Goal: Information Seeking & Learning: Learn about a topic

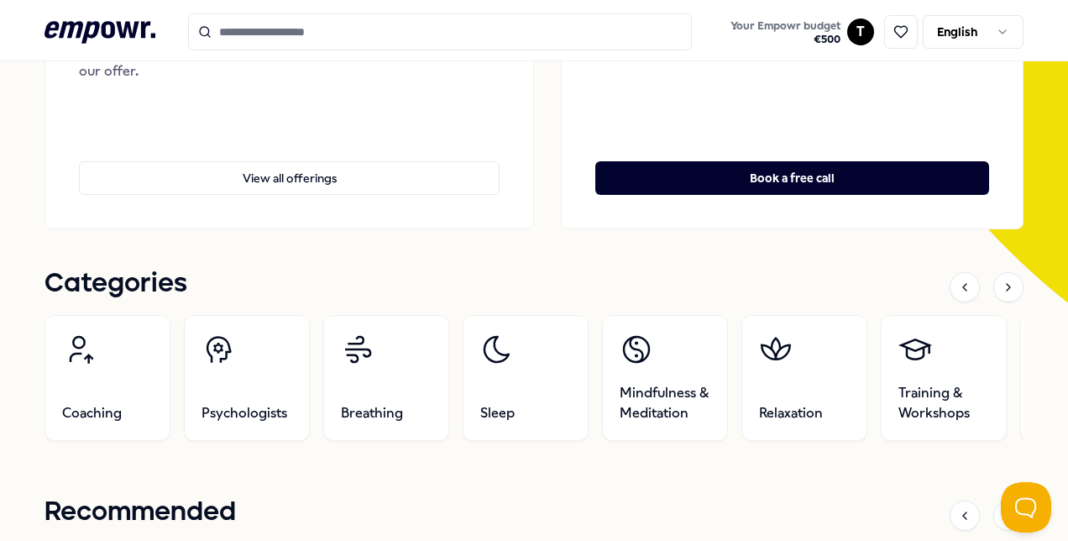
scroll to position [420, 0]
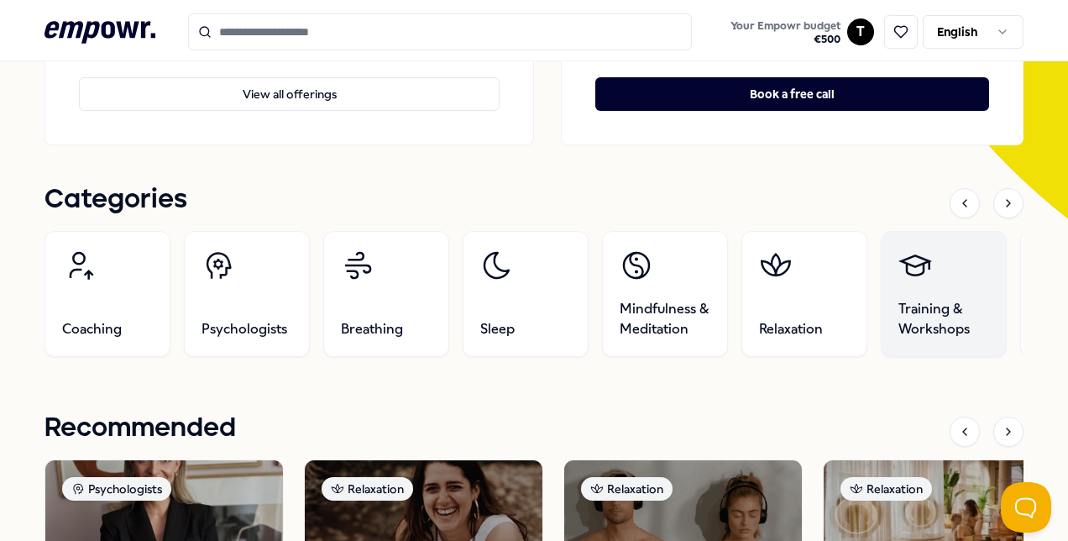
click at [939, 292] on link "Training & Workshops" at bounding box center [944, 294] width 126 height 126
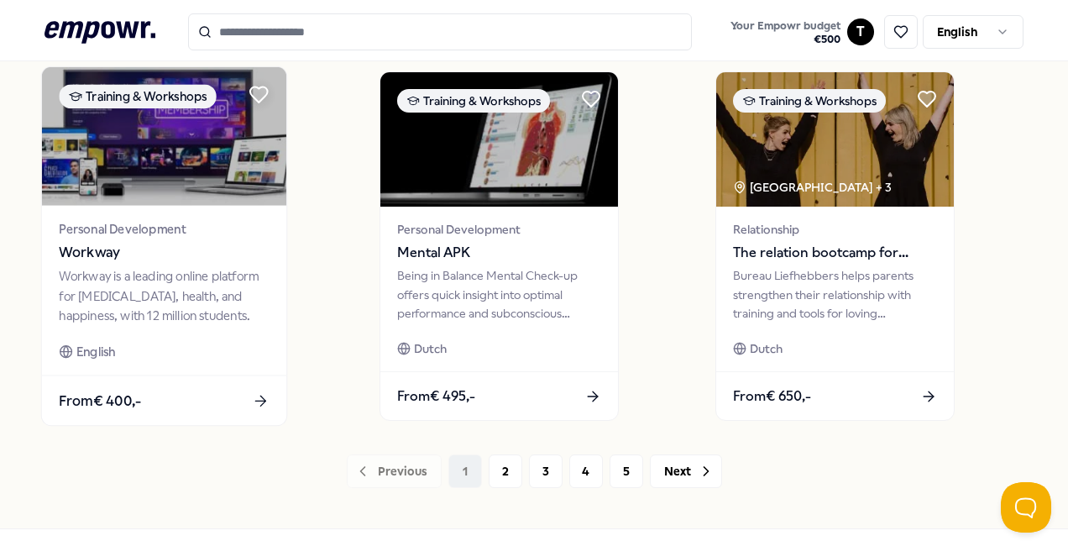
scroll to position [1336, 0]
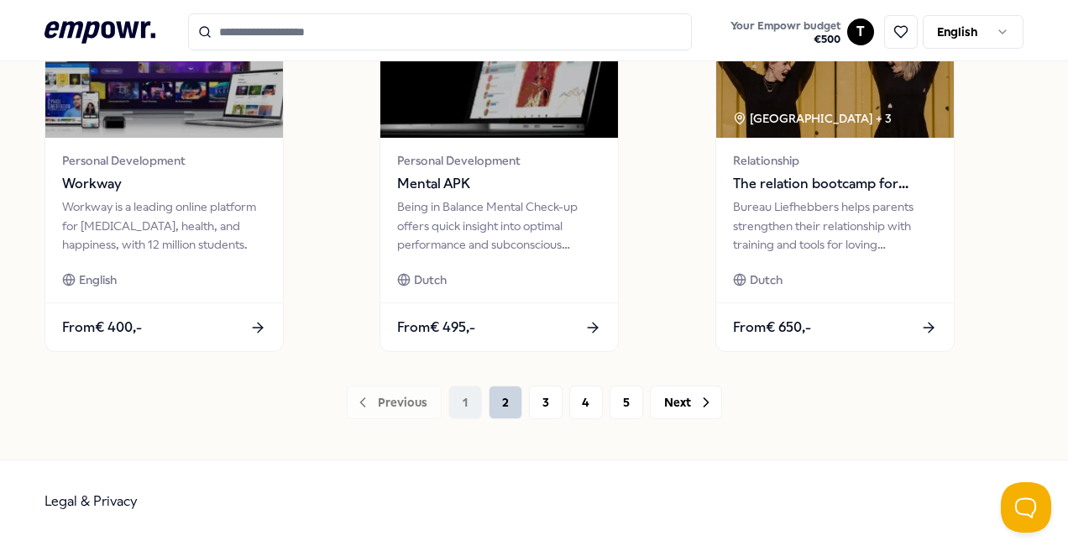
click at [492, 395] on button "2" at bounding box center [506, 402] width 34 height 34
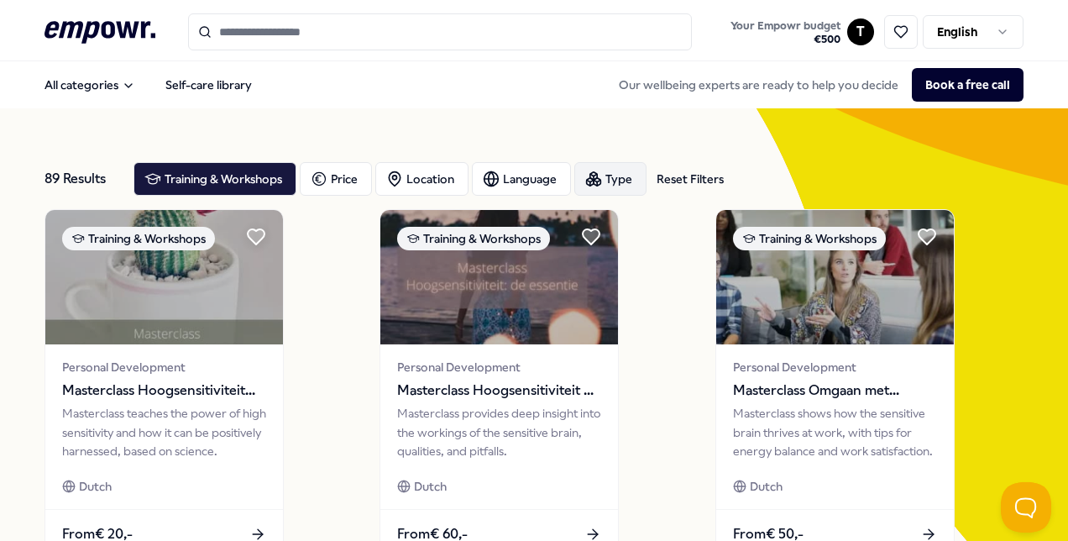
click at [636, 185] on div "Type" at bounding box center [610, 179] width 72 height 34
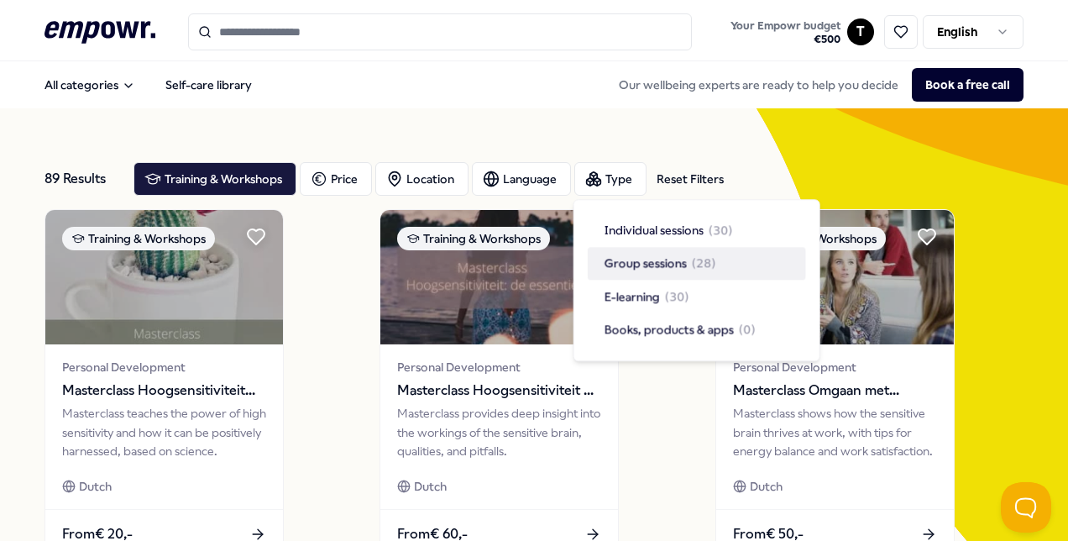
click at [639, 265] on span "Group sessions" at bounding box center [645, 263] width 82 height 18
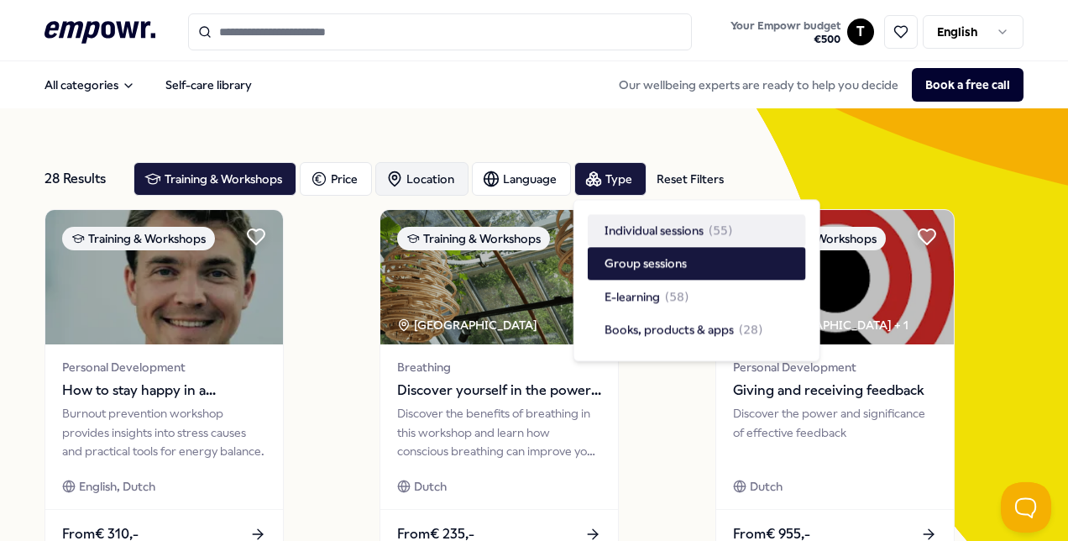
click at [410, 176] on div "Location" at bounding box center [421, 179] width 93 height 34
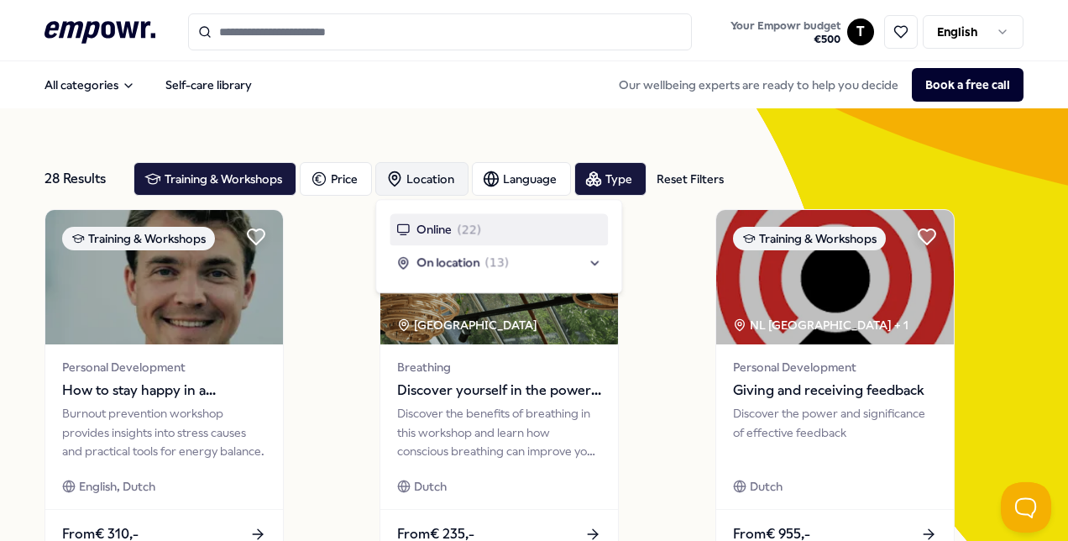
click at [410, 176] on div "Location" at bounding box center [421, 179] width 93 height 34
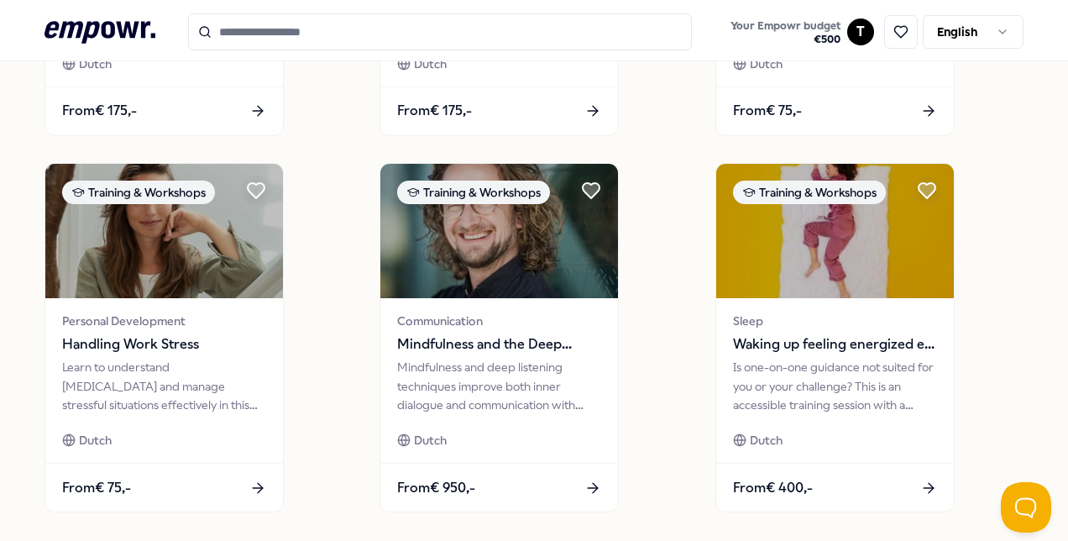
scroll to position [1259, 0]
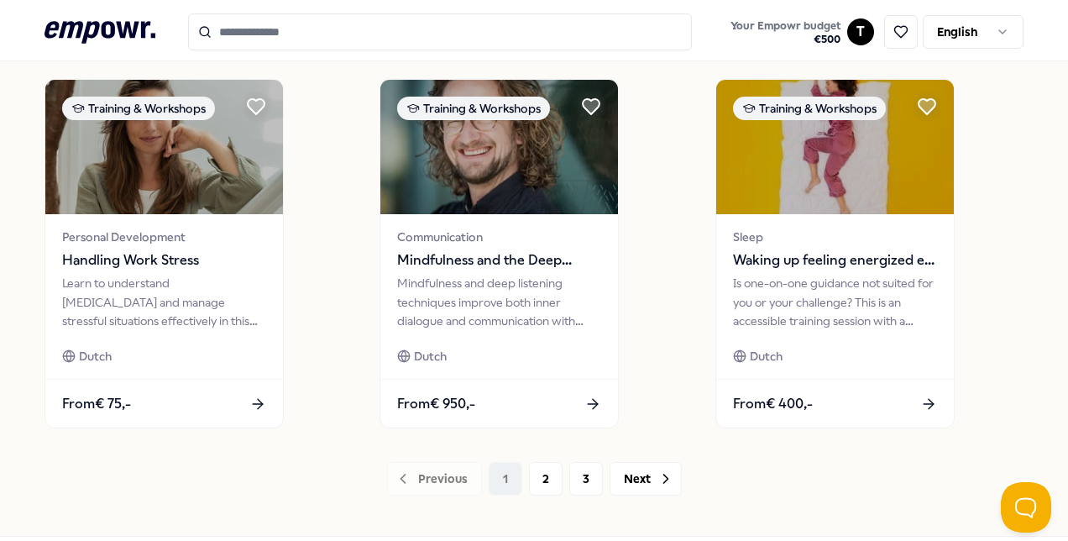
click at [353, 34] on input "Search for products, categories or subcategories" at bounding box center [440, 31] width 504 height 37
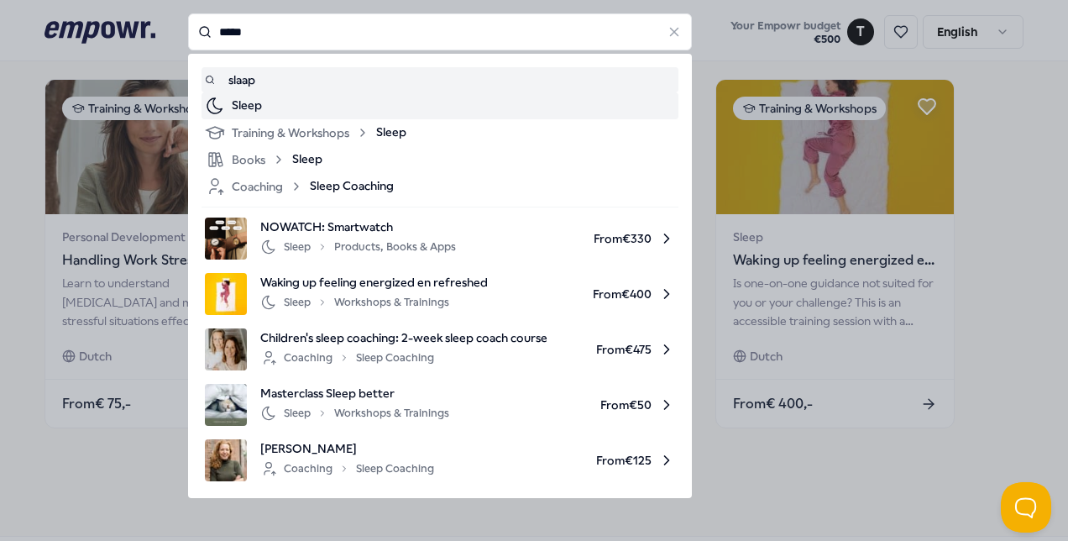
click at [331, 108] on div "Sleep" at bounding box center [453, 106] width 443 height 20
type input "*****"
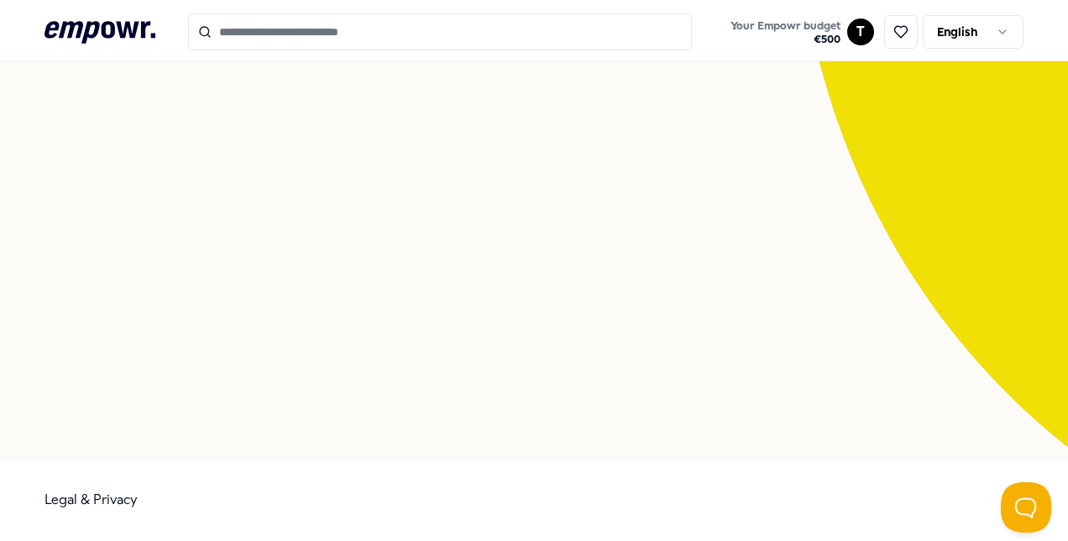
scroll to position [108, 0]
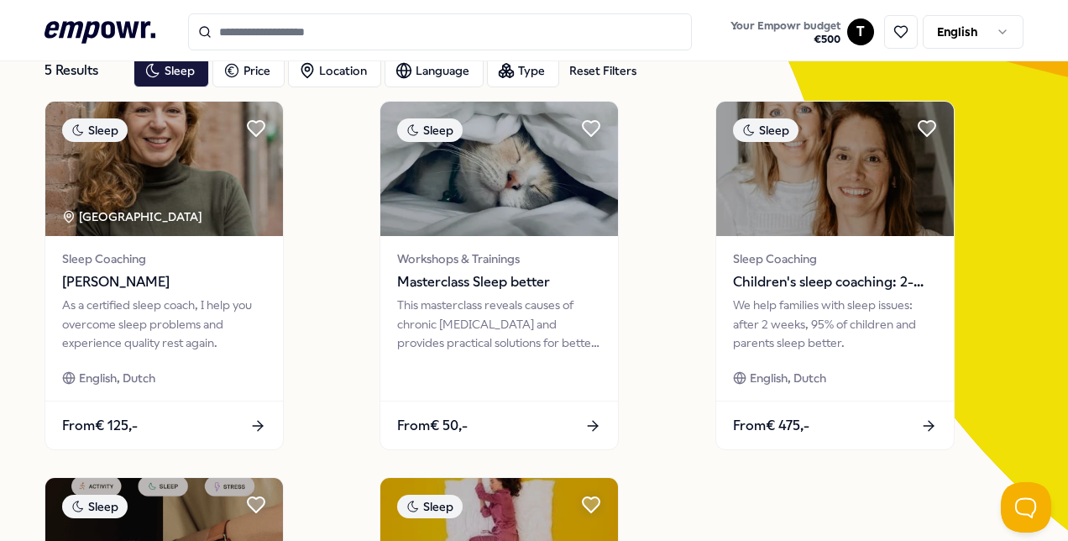
click at [934, 35] on html ".empowr-logo_svg__cls-1{fill:#03032f} Your Empowr budget € 500 T English All ca…" at bounding box center [534, 270] width 1068 height 541
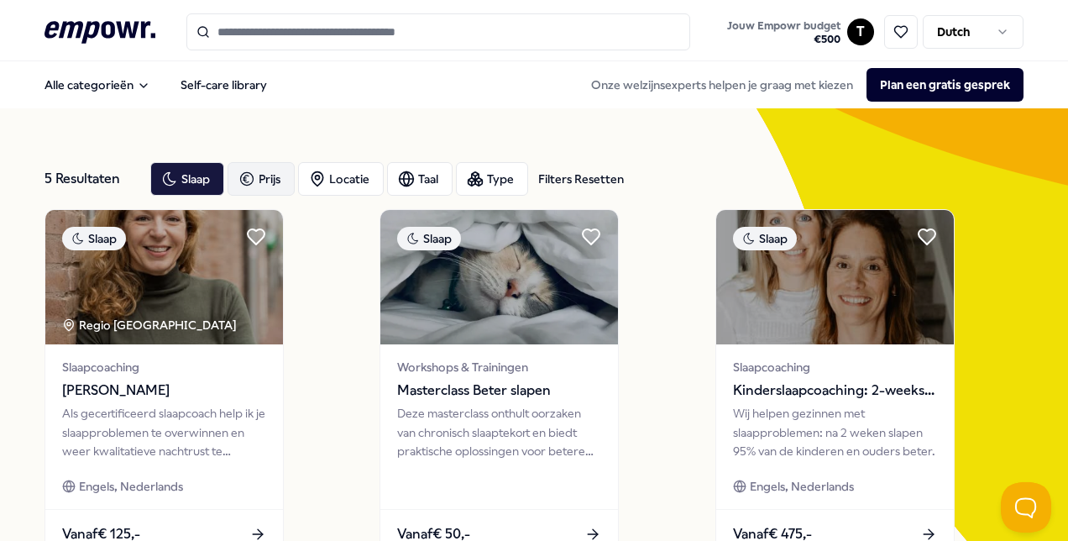
click at [270, 176] on div "Prijs" at bounding box center [261, 179] width 67 height 34
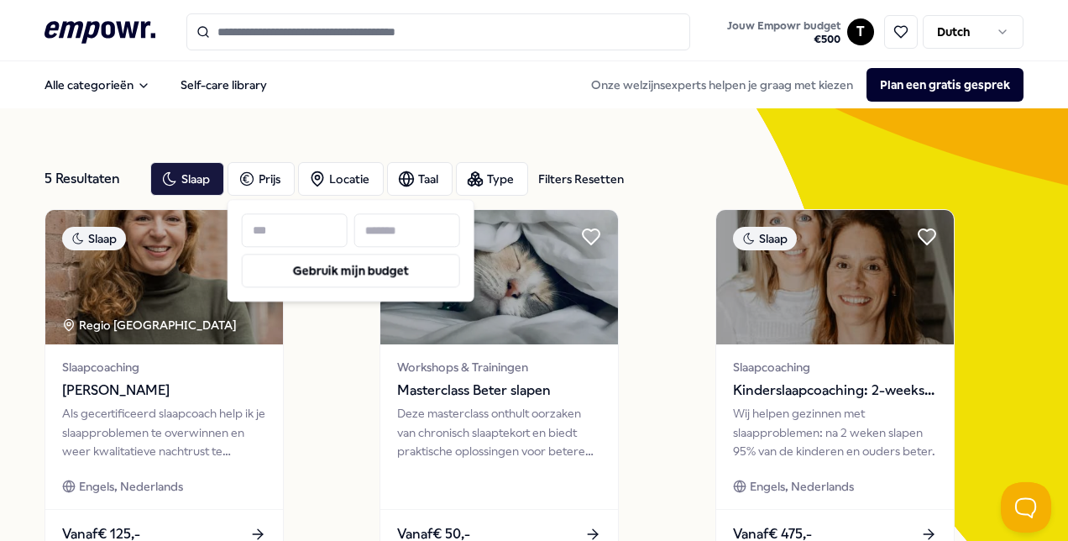
click at [402, 235] on input at bounding box center [407, 230] width 106 height 34
type input "***"
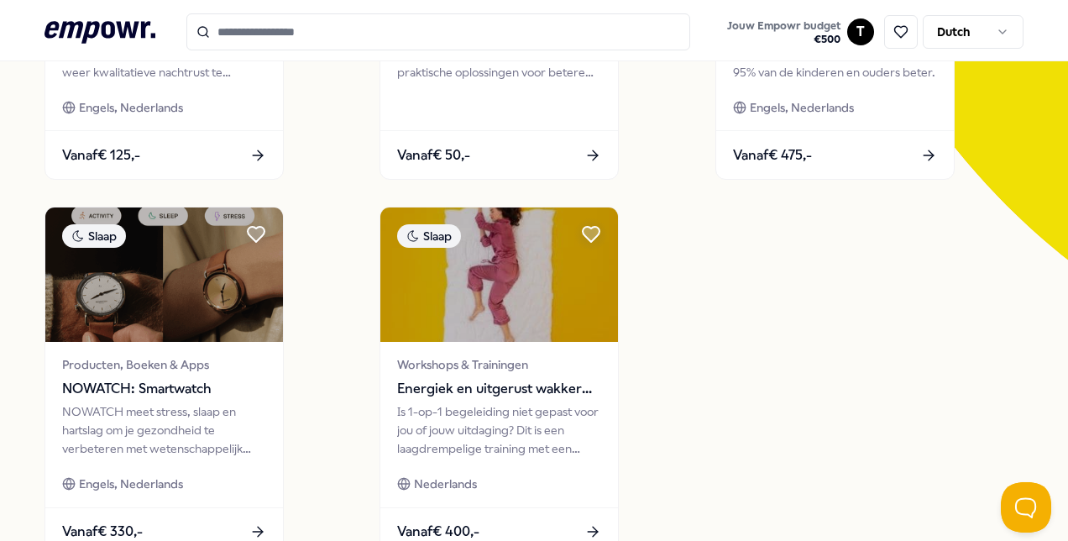
scroll to position [420, 0]
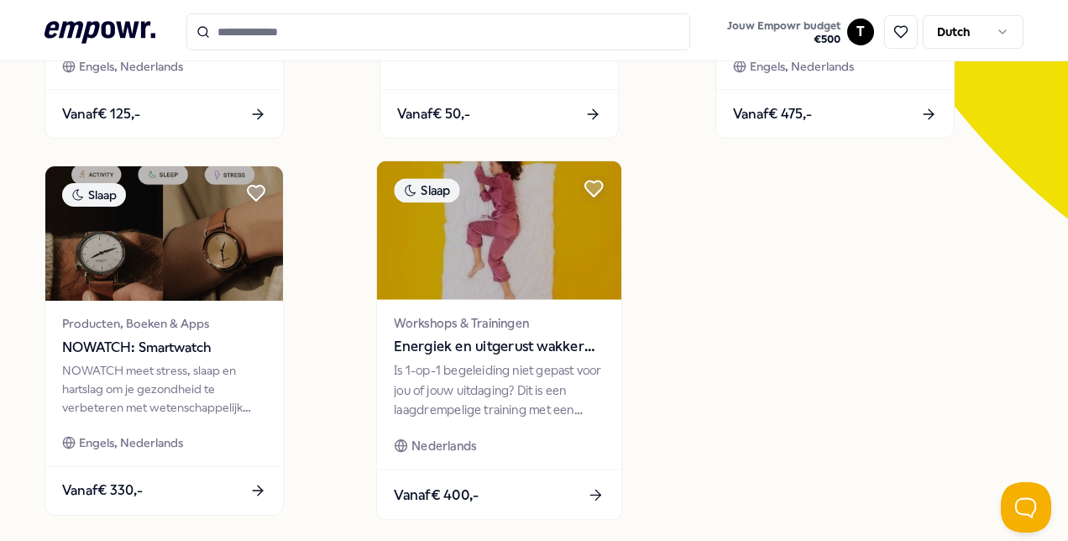
click at [479, 241] on img at bounding box center [499, 230] width 244 height 139
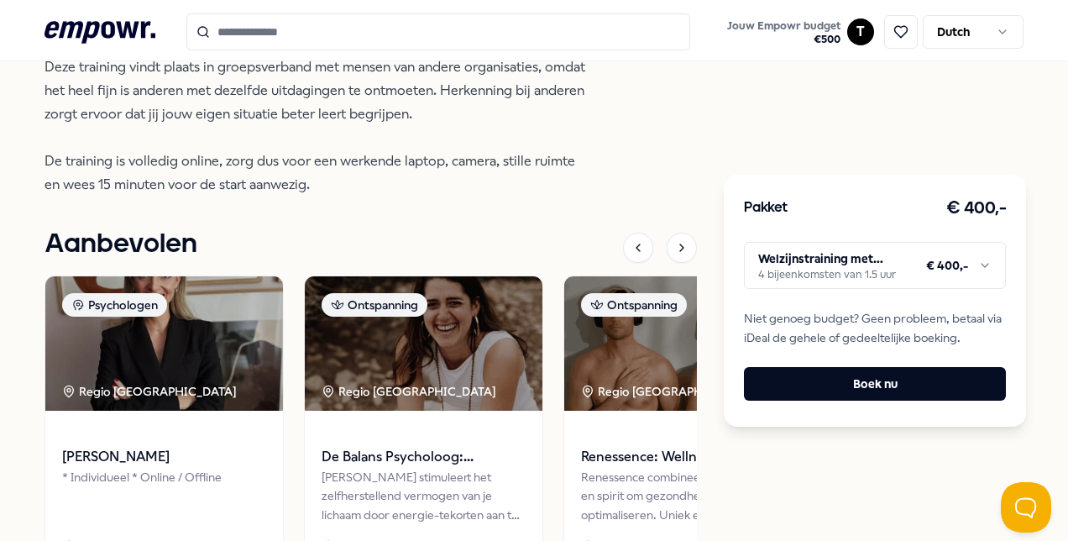
scroll to position [948, 0]
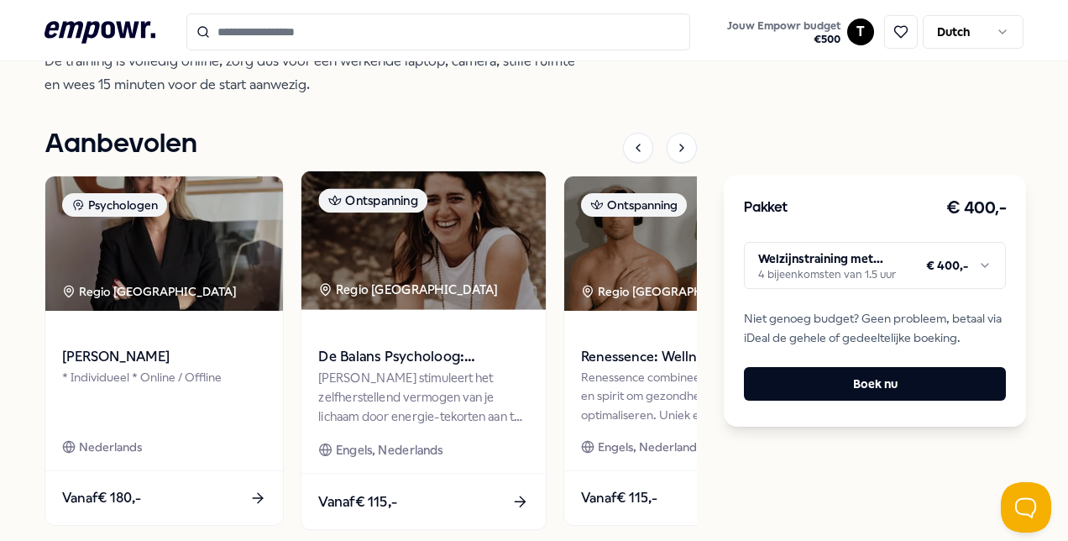
click at [391, 255] on img at bounding box center [423, 240] width 244 height 139
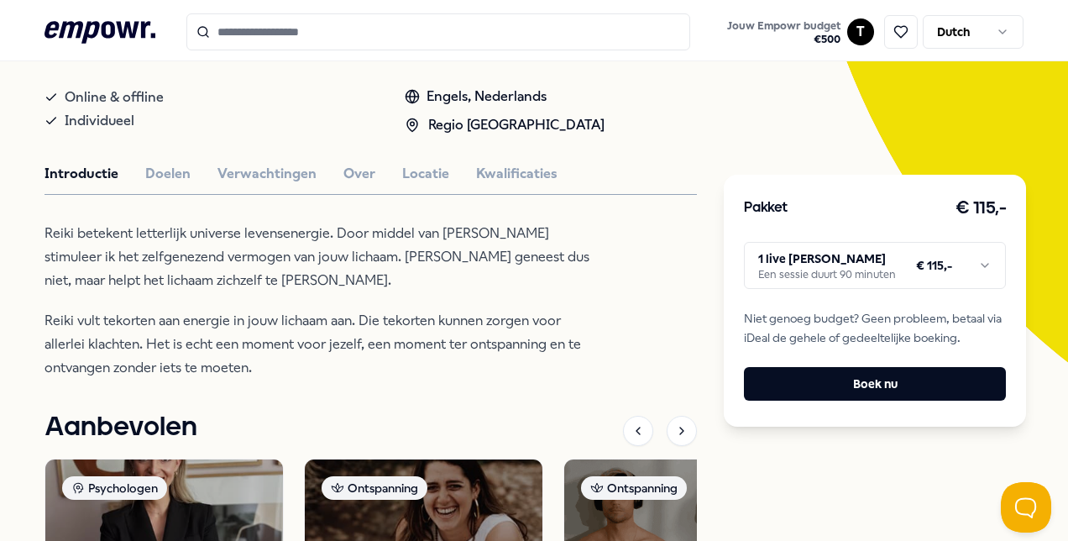
scroll to position [360, 0]
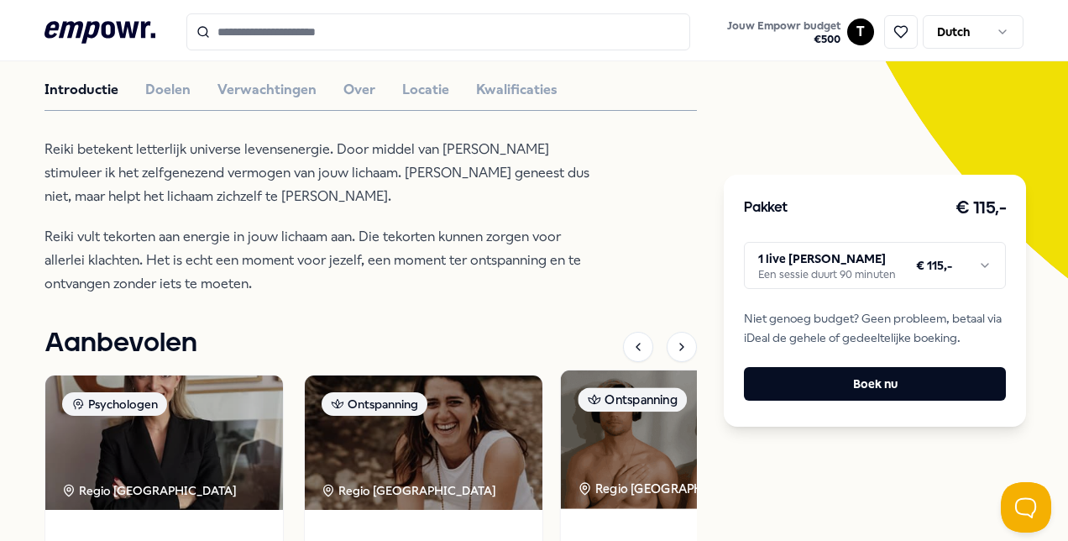
click at [604, 455] on img at bounding box center [683, 439] width 244 height 139
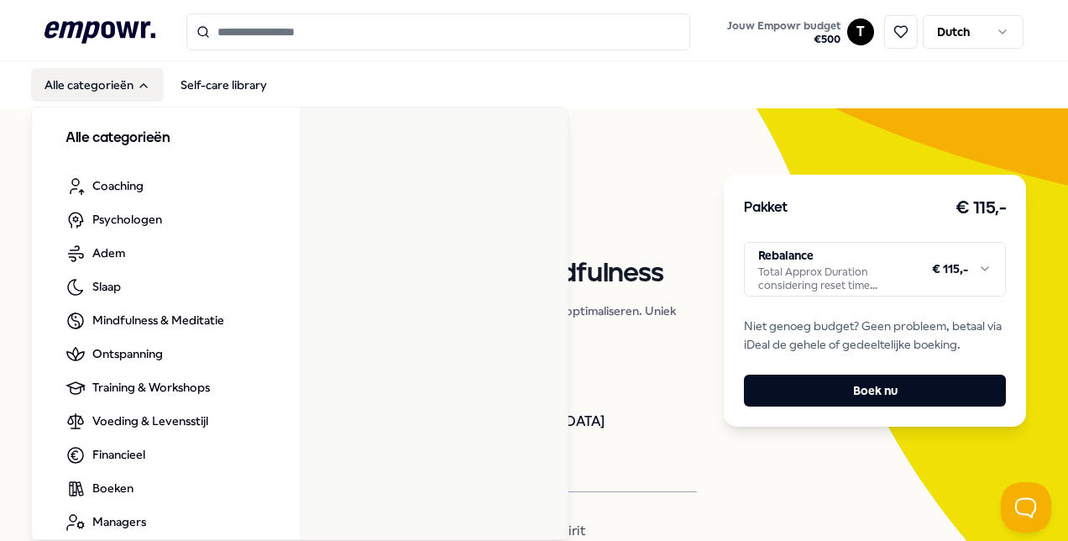
click at [111, 89] on button "Alle categorieën" at bounding box center [97, 85] width 133 height 34
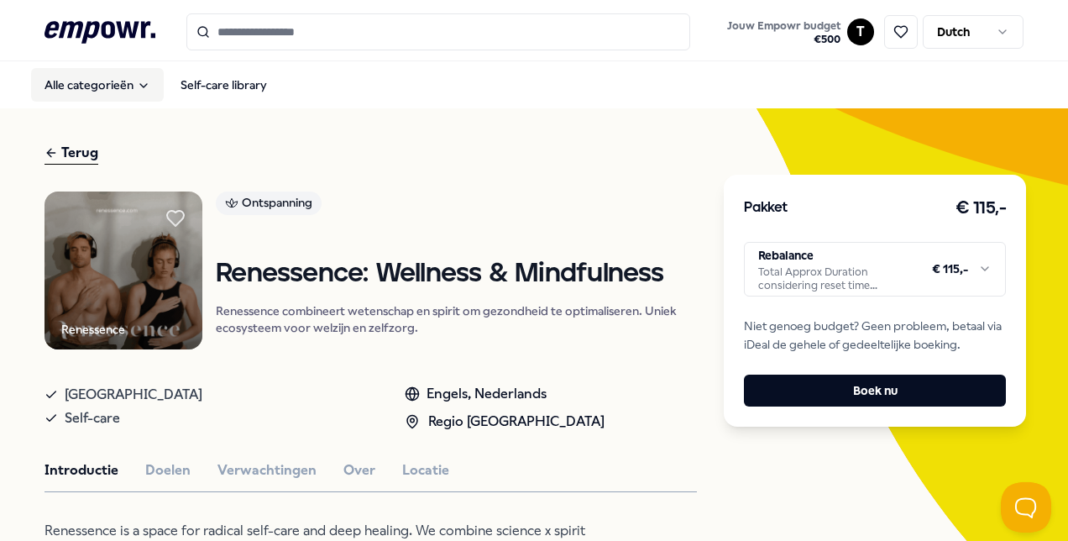
click at [109, 89] on button "Alle categorieën" at bounding box center [97, 85] width 133 height 34
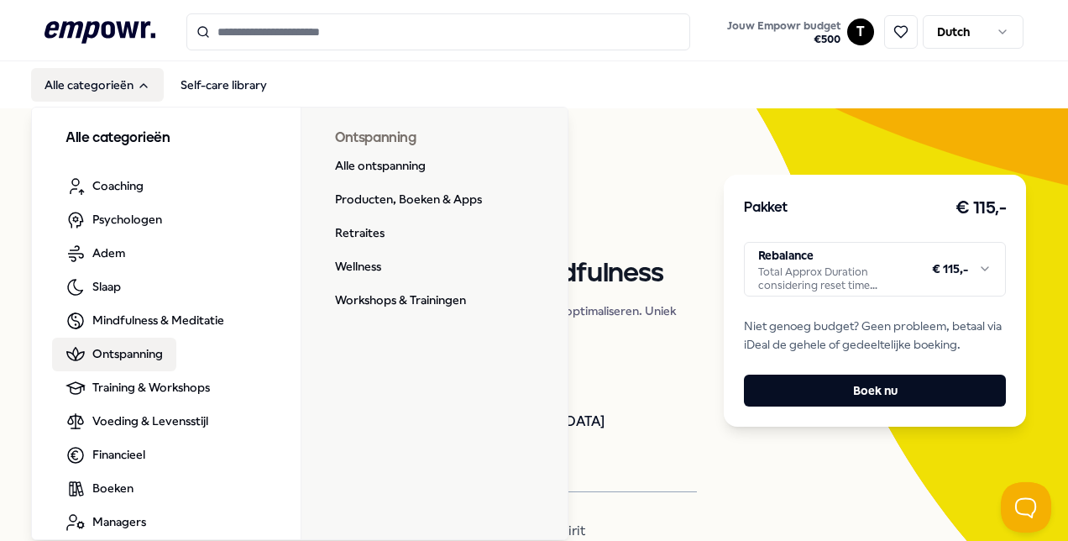
click at [161, 354] on span "Ontspanning" at bounding box center [127, 353] width 71 height 18
